Goal: Transaction & Acquisition: Purchase product/service

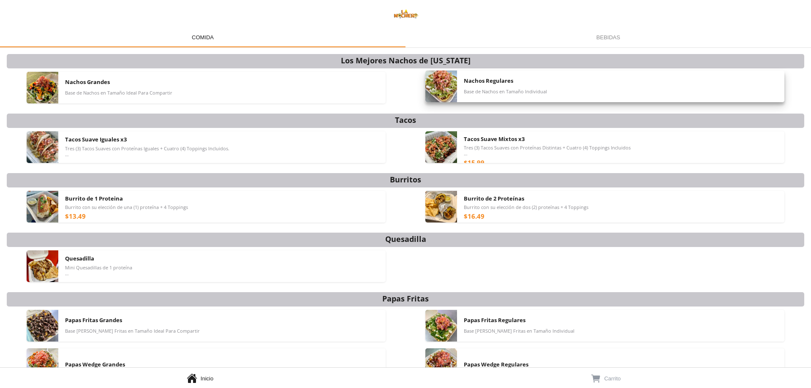
click at [507, 96] on div "Nachos Regulares Base de Nachos en Tamaño Individual" at bounding box center [621, 87] width 314 height 32
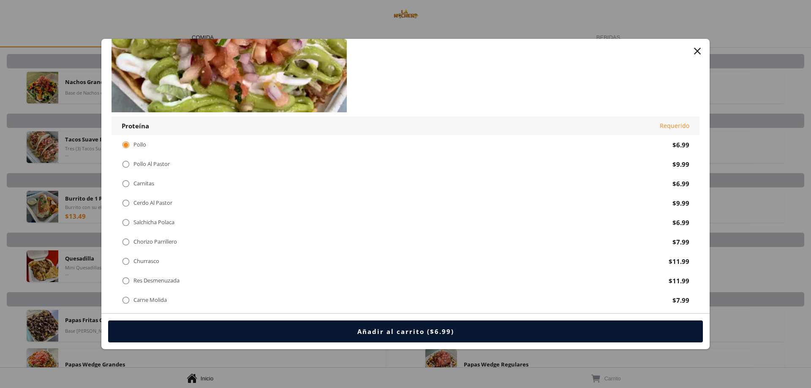
scroll to position [84, 0]
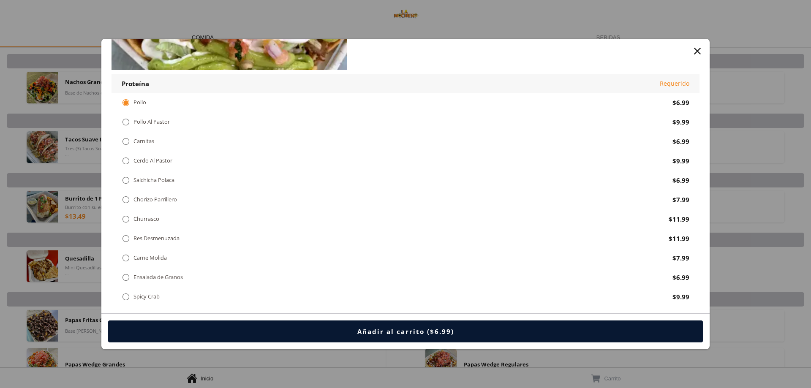
click at [169, 259] on div " Carne Molida" at bounding box center [146, 257] width 49 height 9
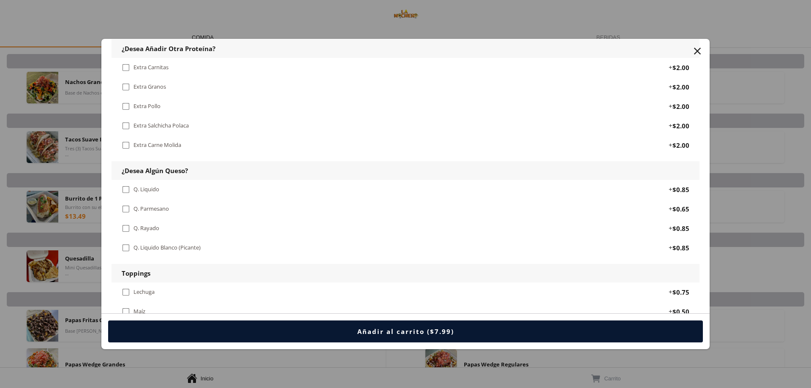
scroll to position [465, 0]
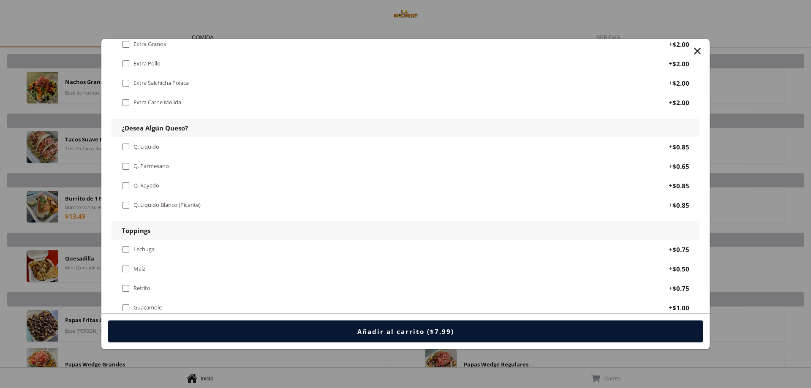
click at [154, 147] on div "Q. Liquido" at bounding box center [146, 146] width 26 height 7
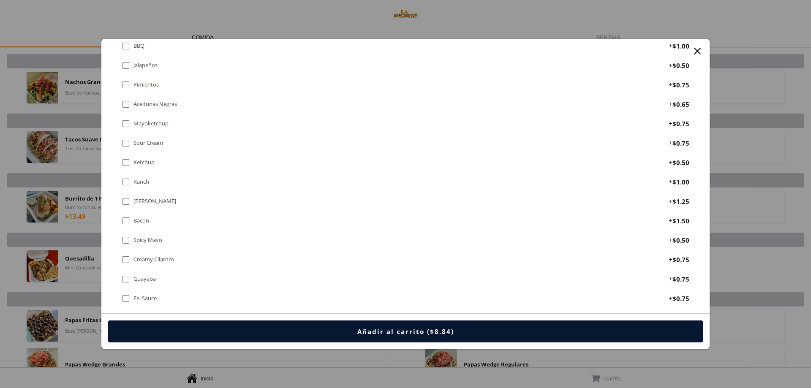
scroll to position [760, 0]
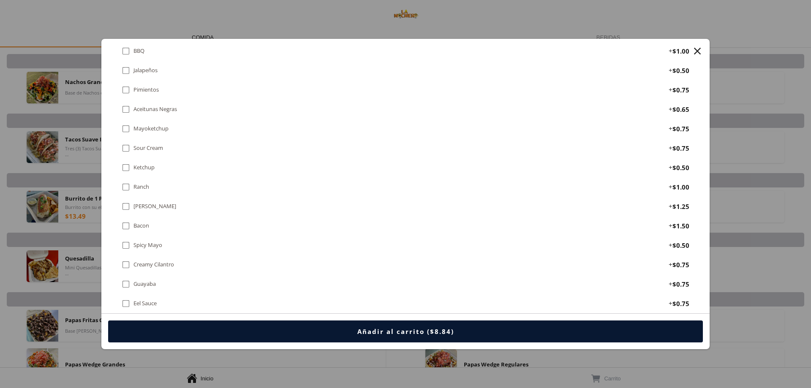
click at [153, 230] on div " Bacon" at bounding box center [392, 225] width 540 height 9
click at [155, 205] on div "[PERSON_NAME]" at bounding box center [154, 206] width 43 height 7
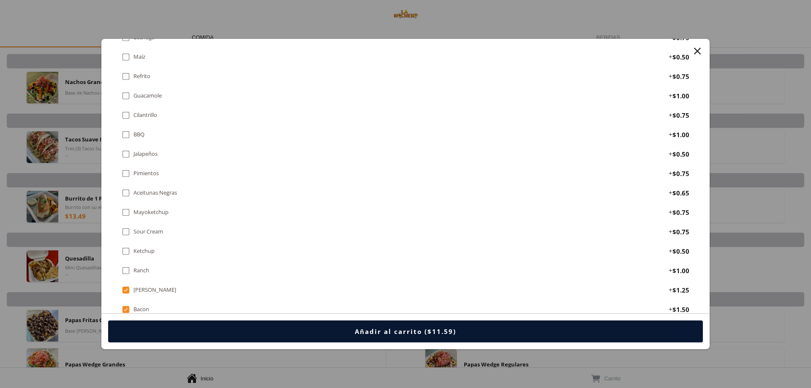
scroll to position [676, 0]
click at [159, 287] on div "[PERSON_NAME]" at bounding box center [154, 290] width 43 height 7
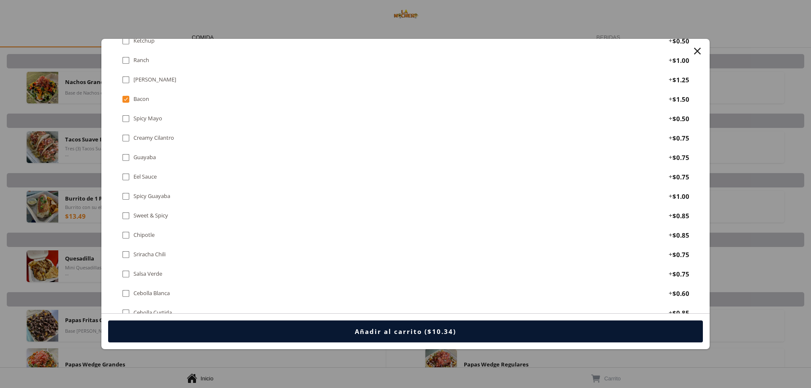
click at [148, 82] on div "[PERSON_NAME]" at bounding box center [154, 79] width 43 height 7
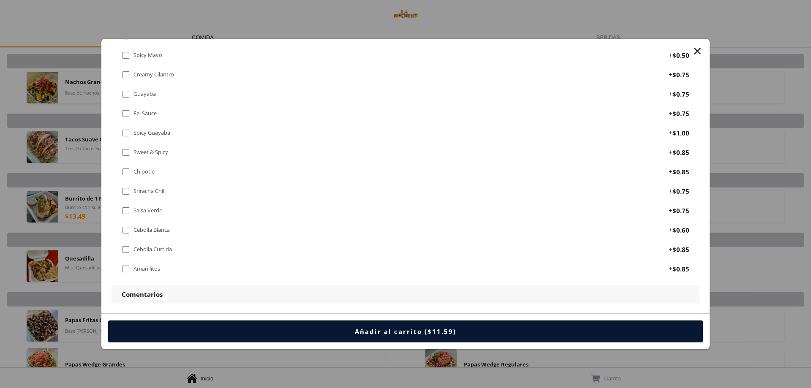
scroll to position [971, 0]
click at [141, 147] on div "Chipotle" at bounding box center [143, 150] width 21 height 7
click at [335, 328] on button "Añadir al carrito ($12.44)" at bounding box center [405, 332] width 595 height 22
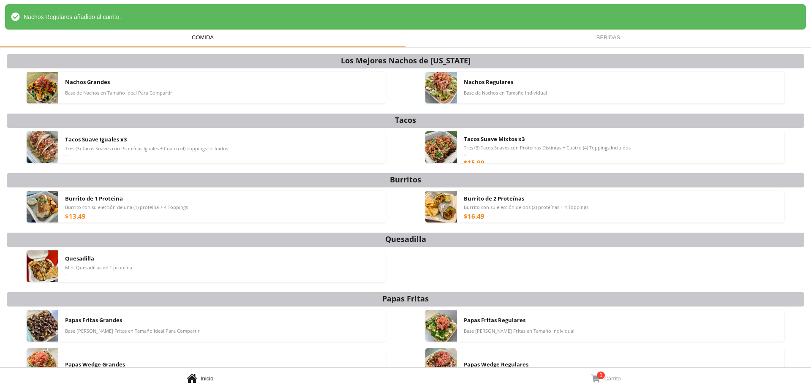
click at [583, 371] on link "  1 Carrito" at bounding box center [607, 378] width 405 height 20
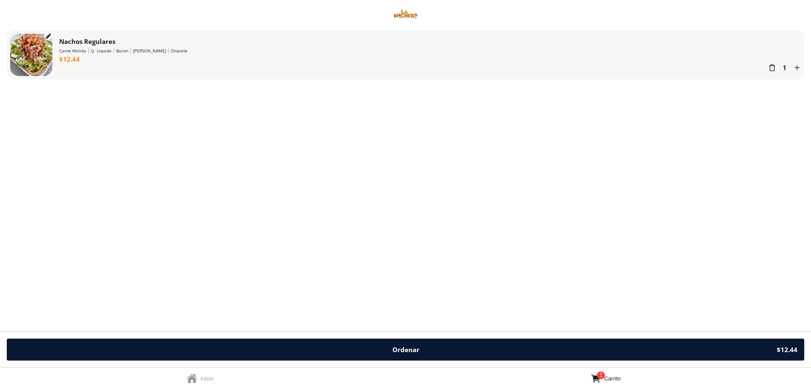
click at [190, 383] on span "" at bounding box center [192, 378] width 11 height 11
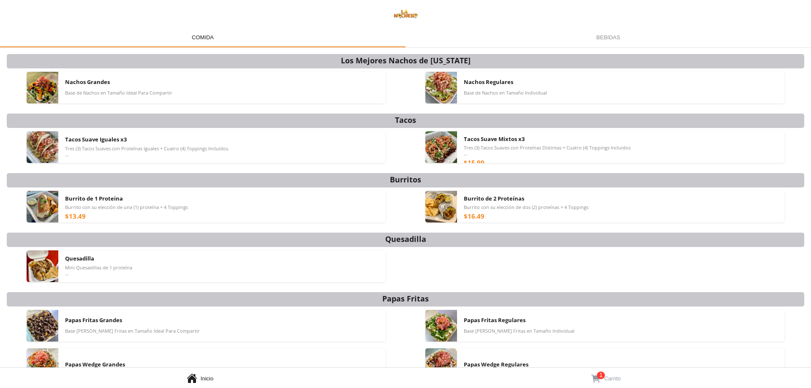
click at [617, 33] on div "Bebidas Bebidas" at bounding box center [607, 37] width 405 height 20
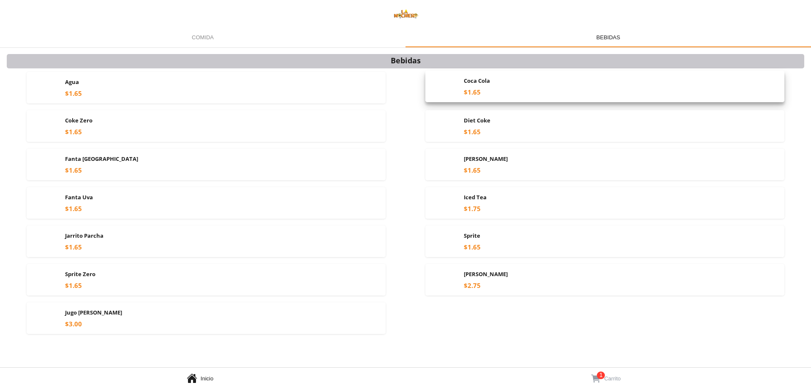
click at [493, 89] on div "Coca Cola $1.65" at bounding box center [621, 87] width 314 height 32
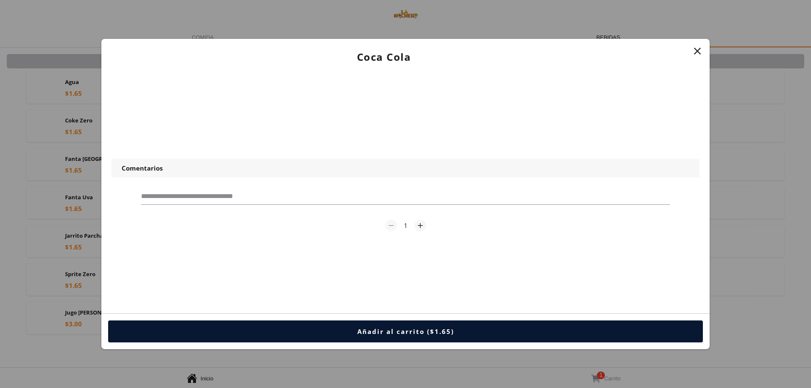
click at [693, 52] on div "" at bounding box center [697, 51] width 12 height 12
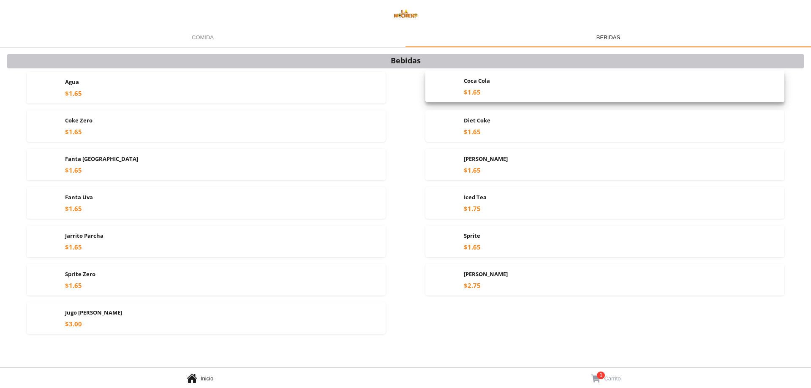
click at [496, 90] on div "Coca Cola $1.65" at bounding box center [621, 87] width 314 height 32
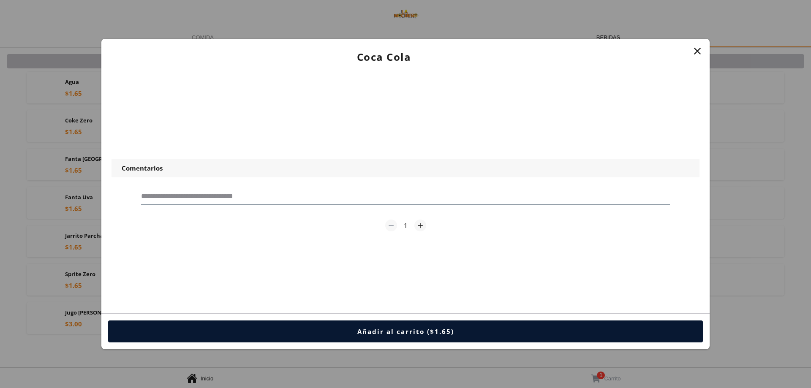
click at [446, 323] on button "Añadir al carrito ($1.65)" at bounding box center [405, 332] width 595 height 22
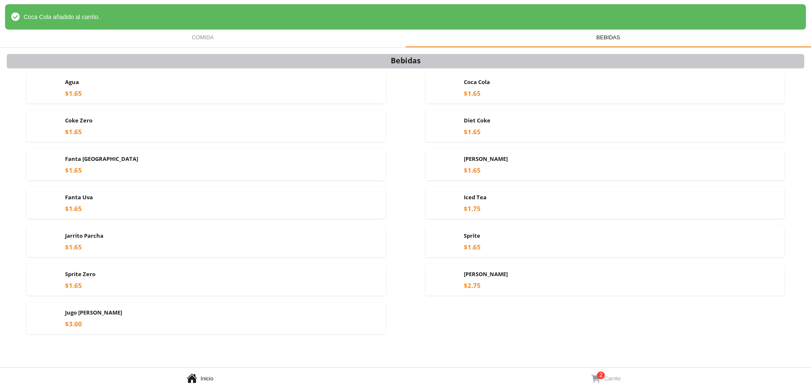
click at [597, 377] on span "2" at bounding box center [601, 376] width 8 height 8
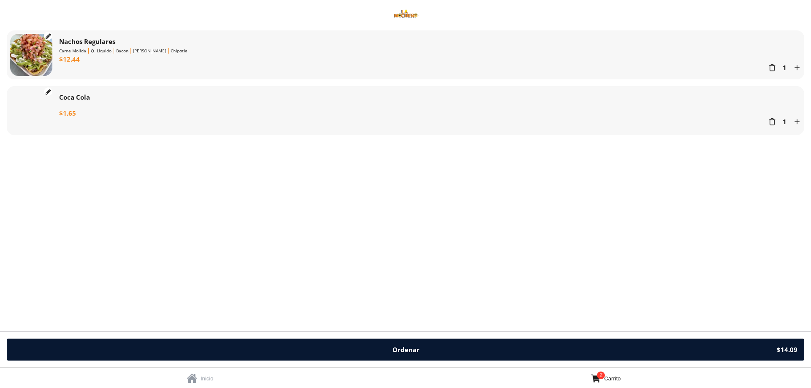
click at [569, 341] on button "Ordenar $14.09" at bounding box center [405, 350] width 797 height 22
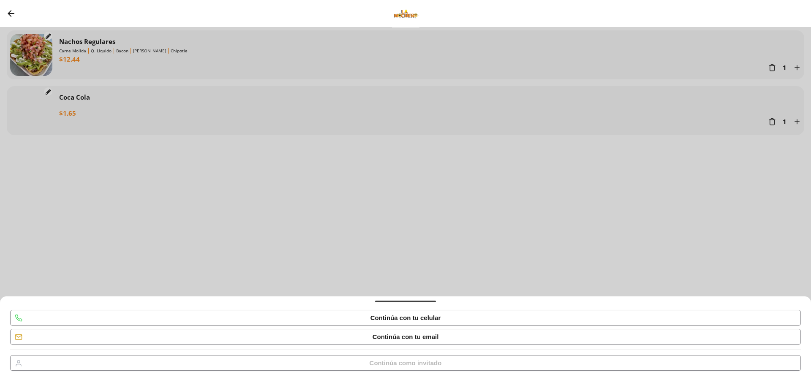
click at [480, 359] on div " Continúa como invitado" at bounding box center [406, 363] width 790 height 15
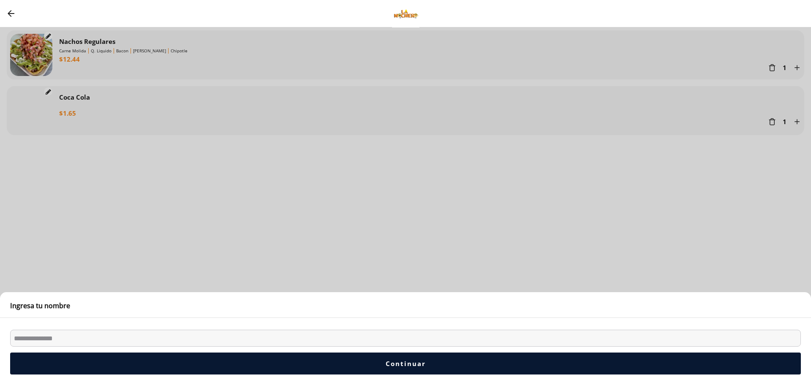
click at [506, 266] on button "Bottom sheet backdrop" at bounding box center [405, 207] width 811 height 361
